Goal: Information Seeking & Learning: Learn about a topic

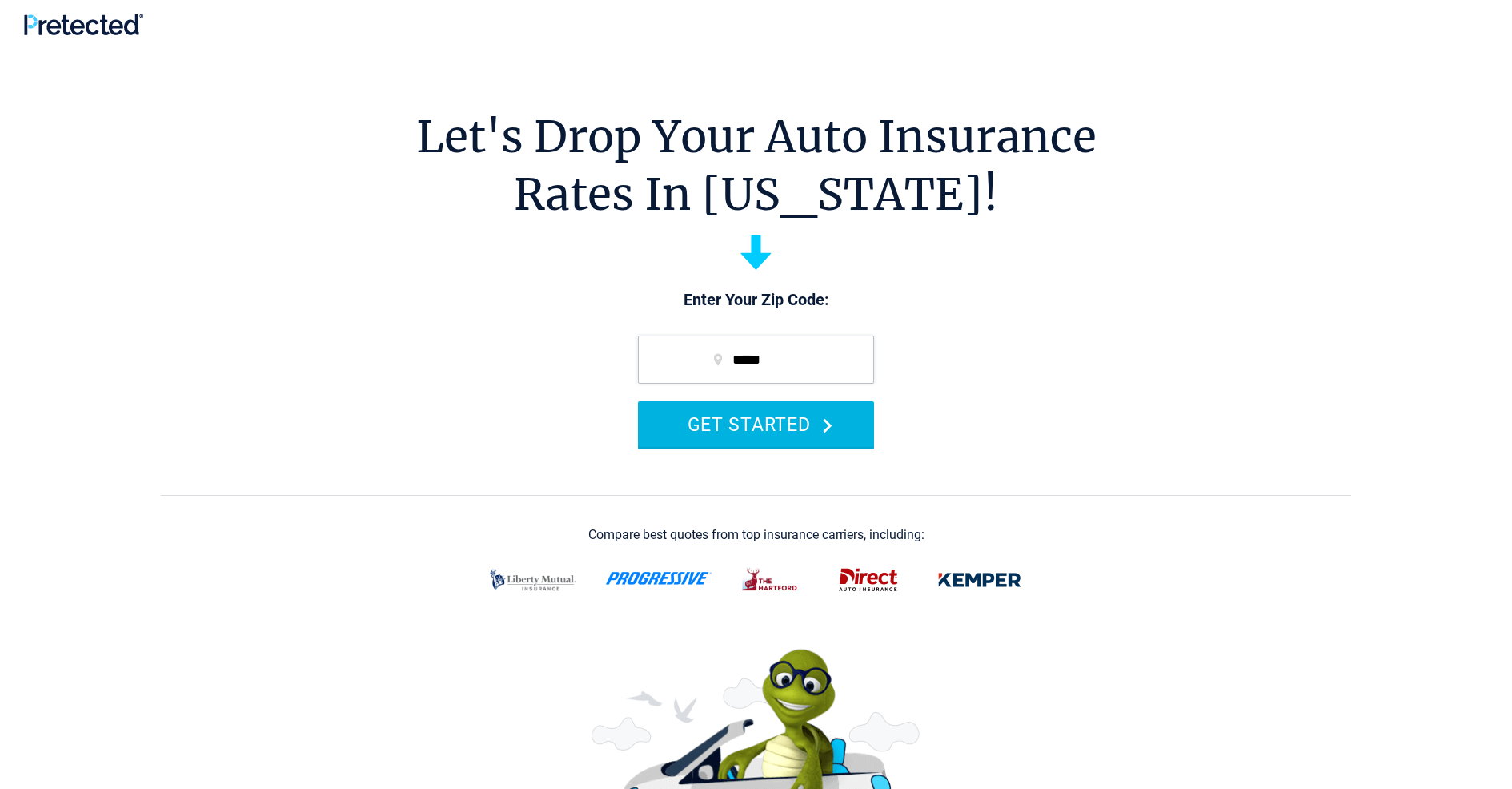
click at [756, 424] on button "GET STARTED" at bounding box center [756, 424] width 236 height 45
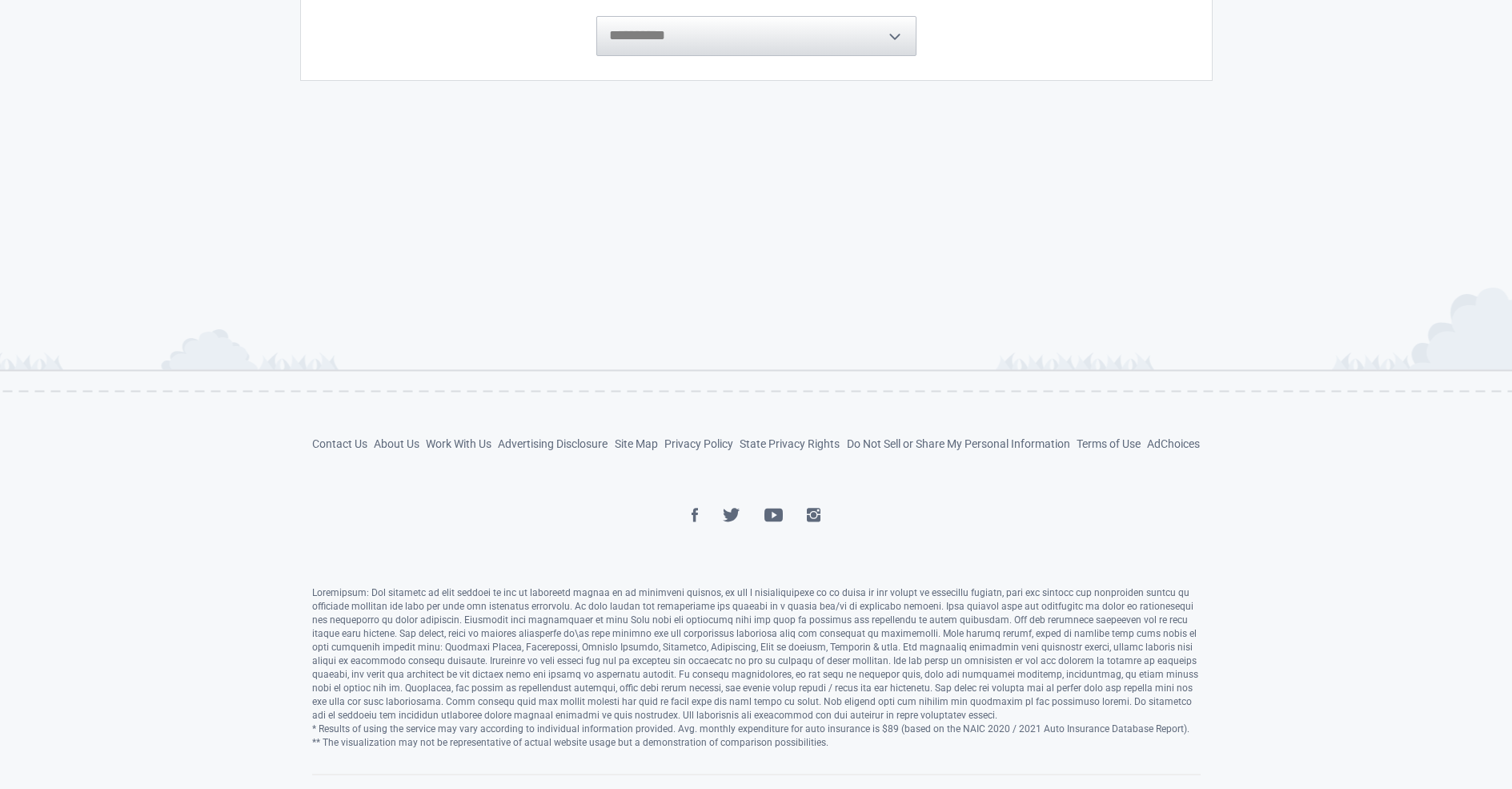
scroll to position [614, 0]
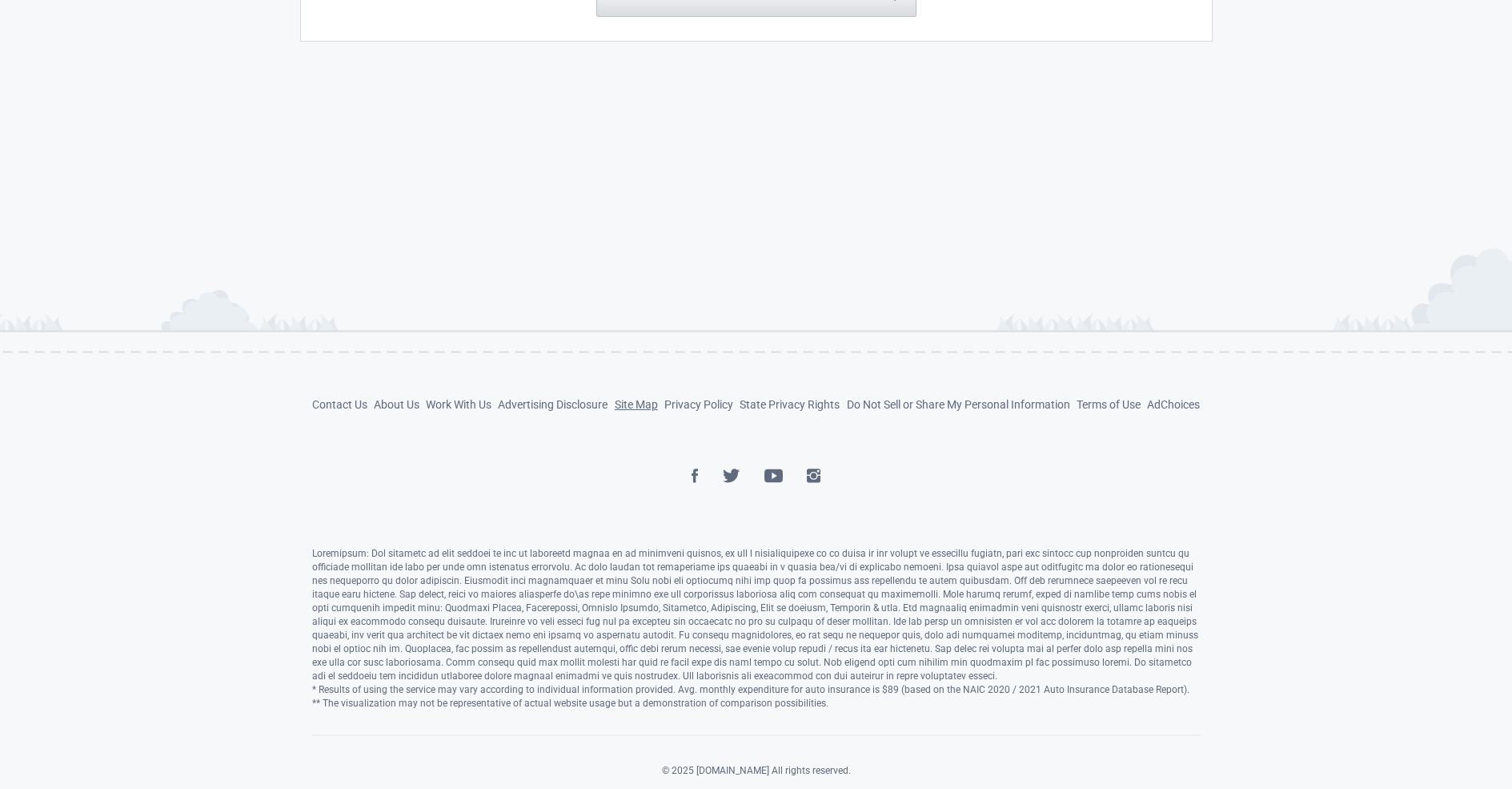
click at [635, 404] on link "Site Map" at bounding box center [636, 403] width 44 height 13
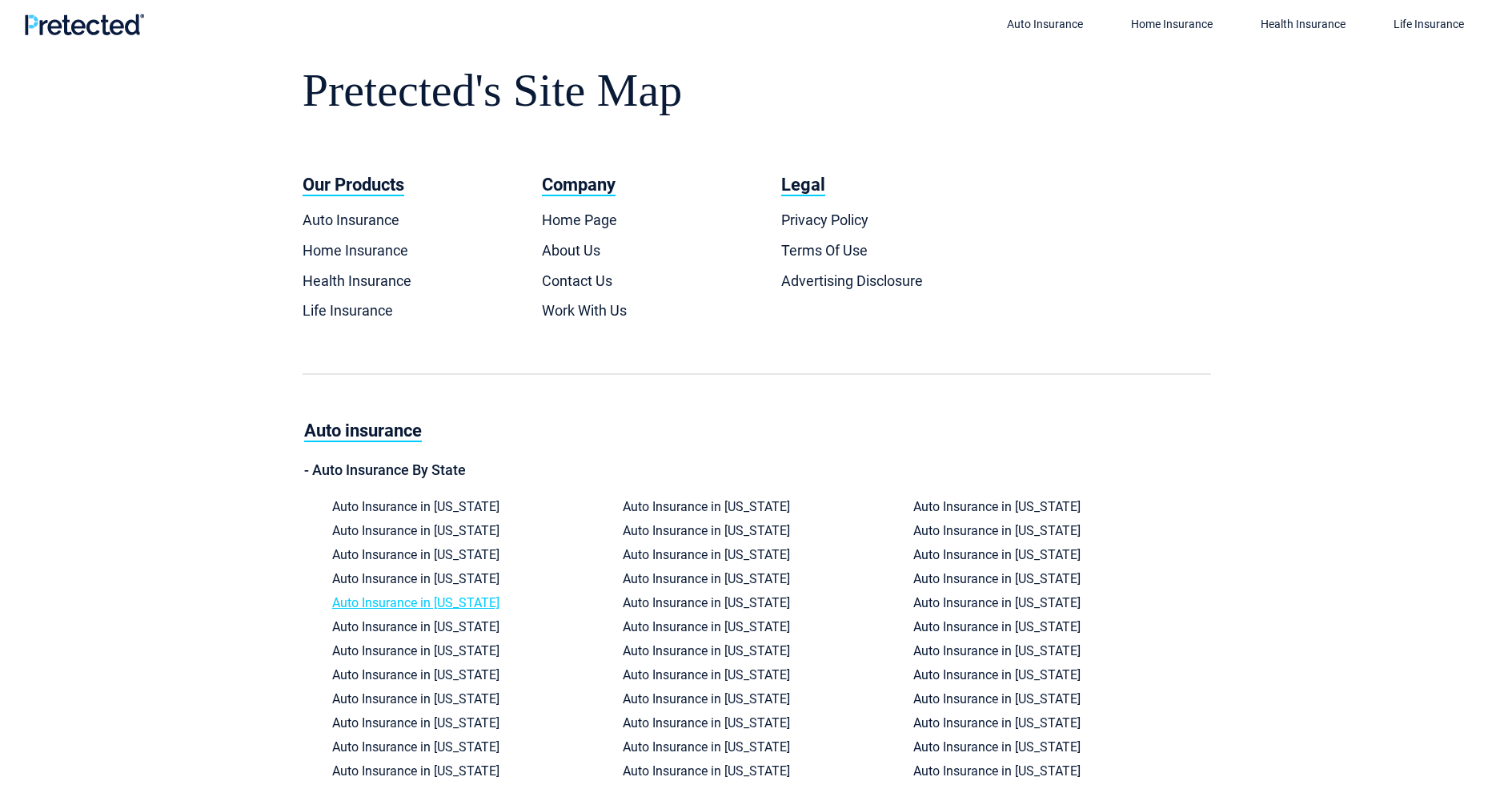
click at [405, 602] on link "Auto Insurance in [US_STATE]" at bounding box center [416, 602] width 167 height 15
